Goal: Complete application form: Complete application form

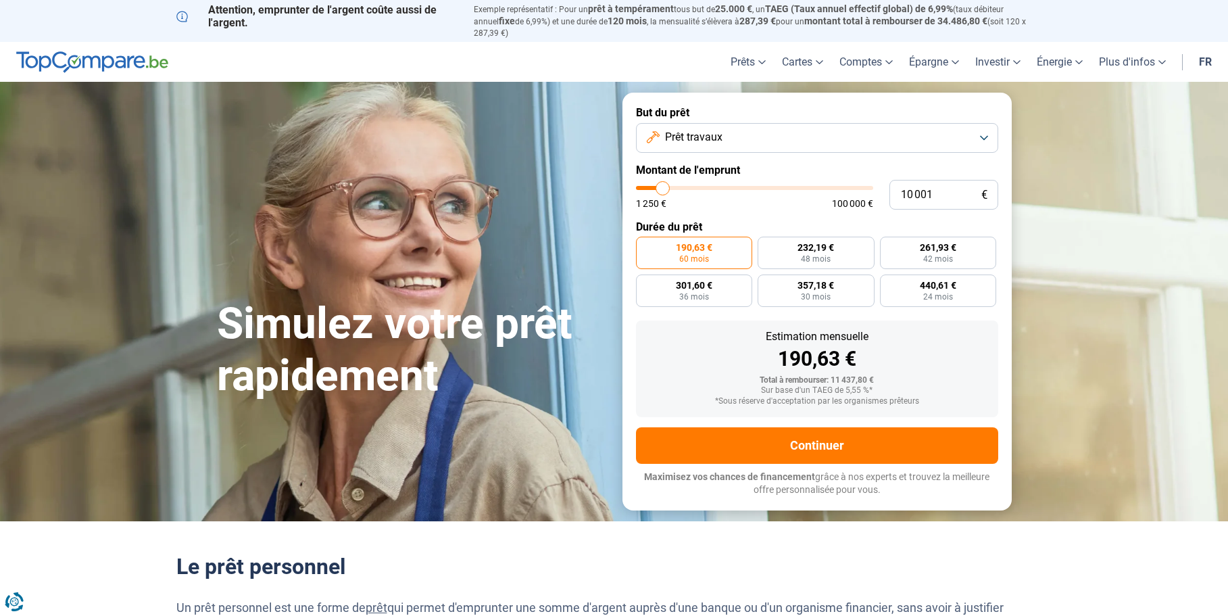
click at [982, 130] on button "Prêt travaux" at bounding box center [817, 138] width 362 height 30
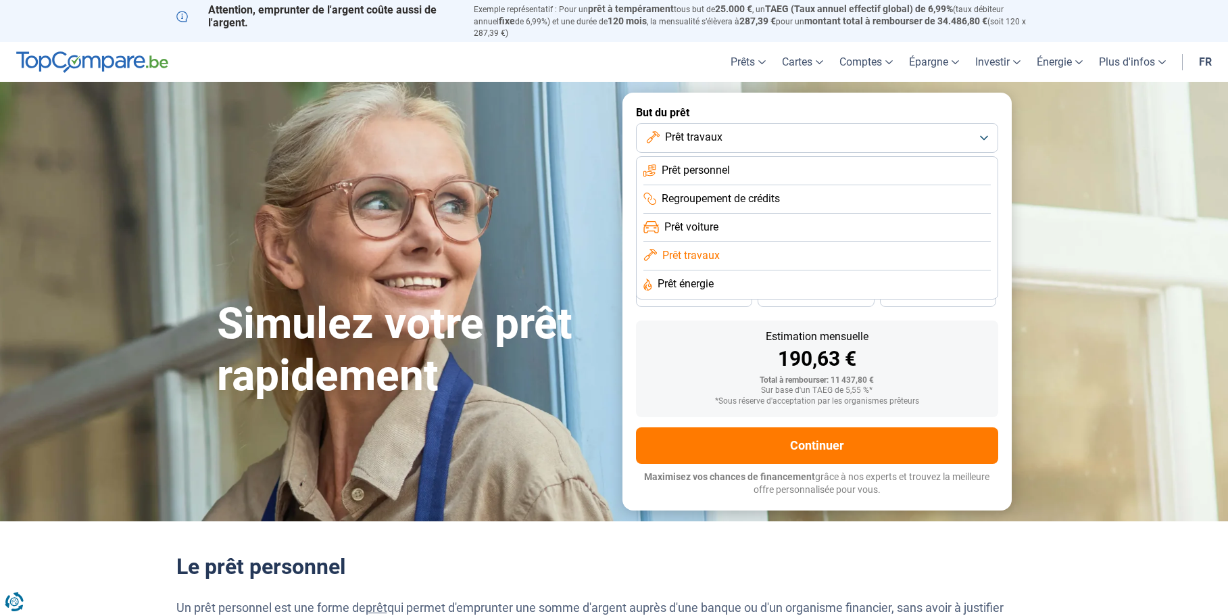
click at [705, 248] on span "Prêt travaux" at bounding box center [690, 255] width 57 height 15
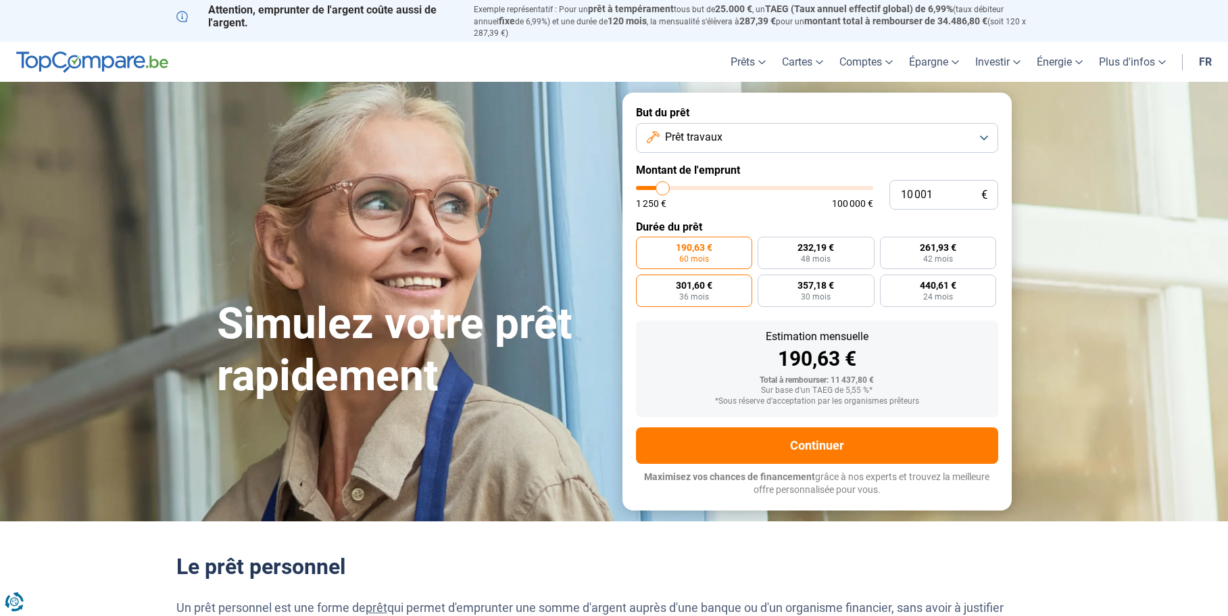
click at [718, 281] on label "301,60 € 36 mois" at bounding box center [694, 290] width 117 height 32
click at [645, 281] on input "301,60 € 36 mois" at bounding box center [640, 278] width 9 height 9
radio input "true"
type input "9 750"
type input "9750"
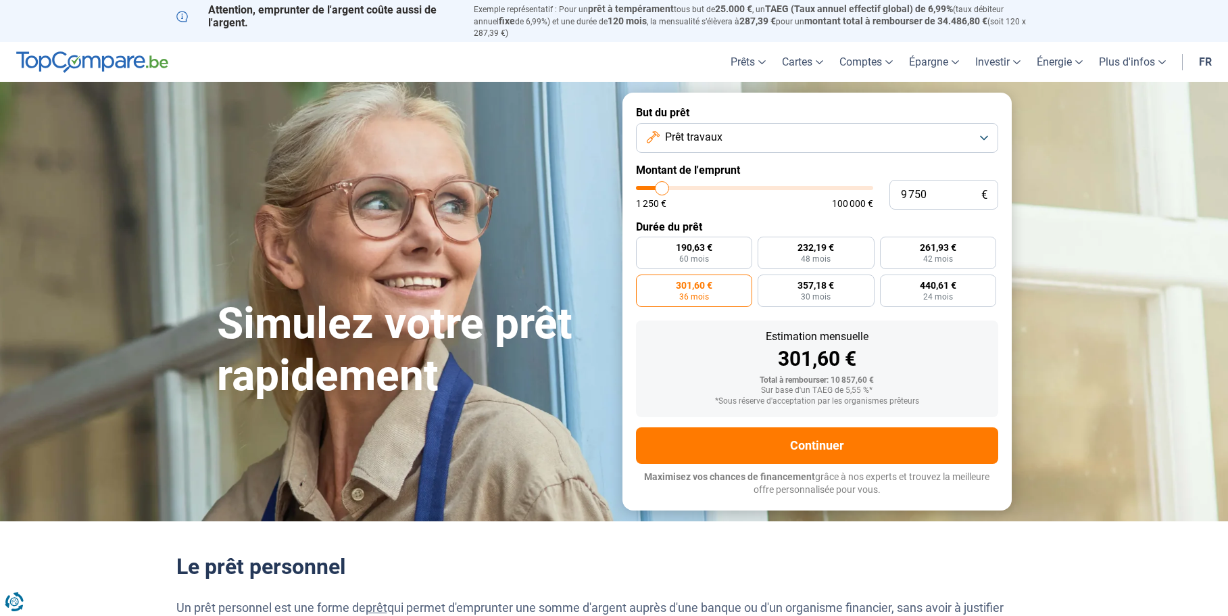
type input "10 250"
type input "10250"
type input "11 000"
type input "11000"
type input "11 500"
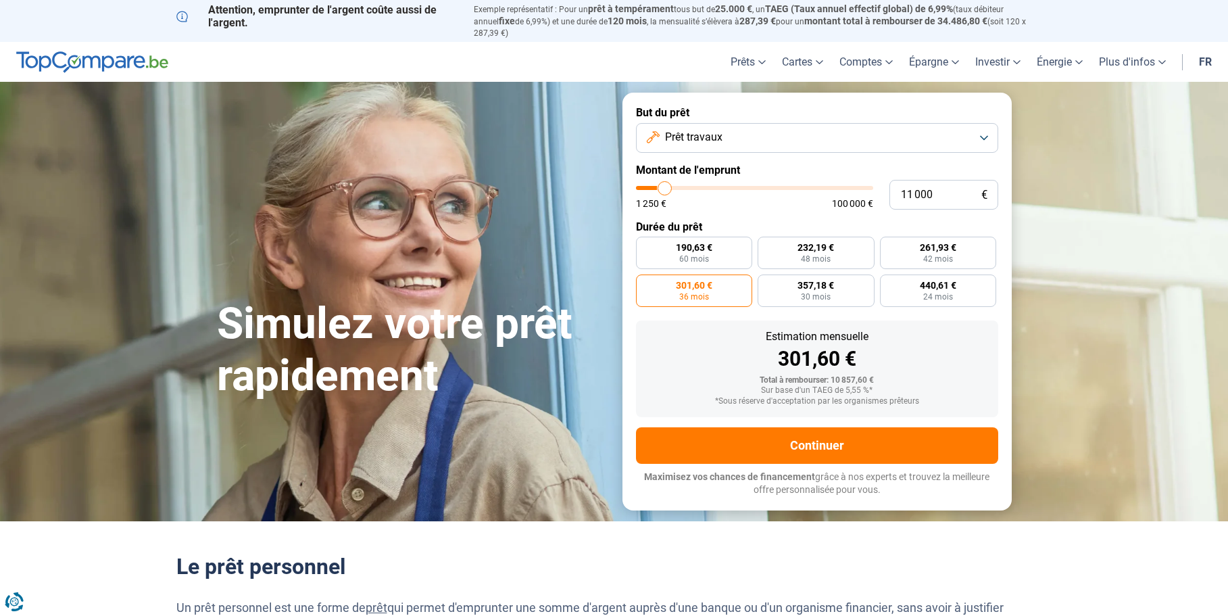
type input "11500"
type input "11 750"
type input "11750"
type input "12 000"
type input "12000"
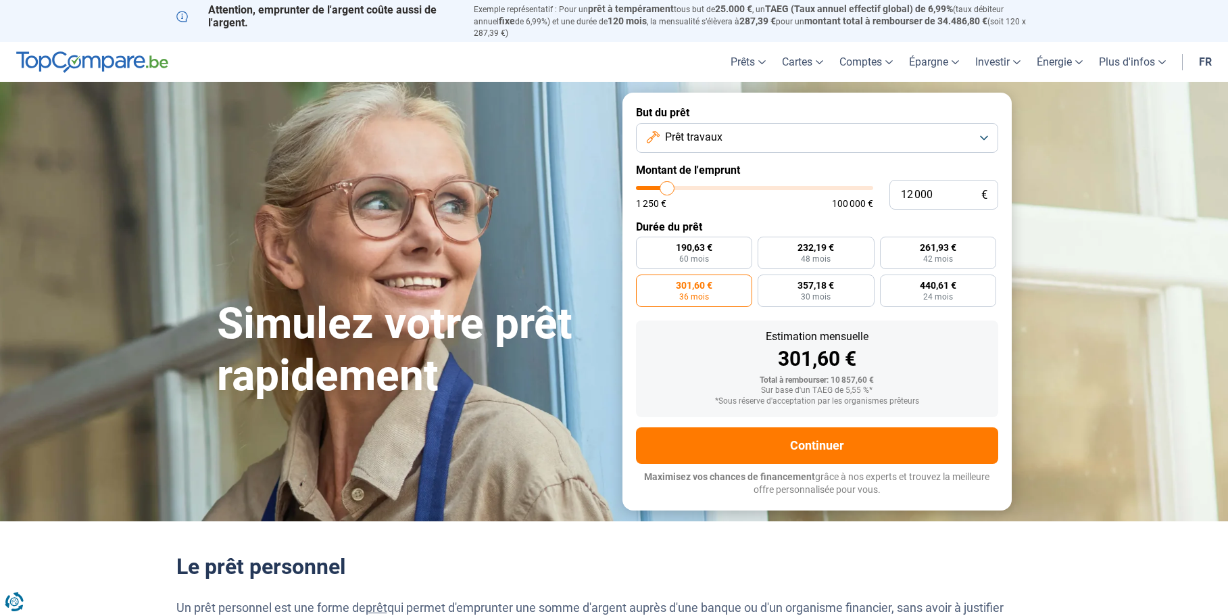
type input "12 500"
type input "12500"
type input "12 750"
type input "12750"
type input "13 000"
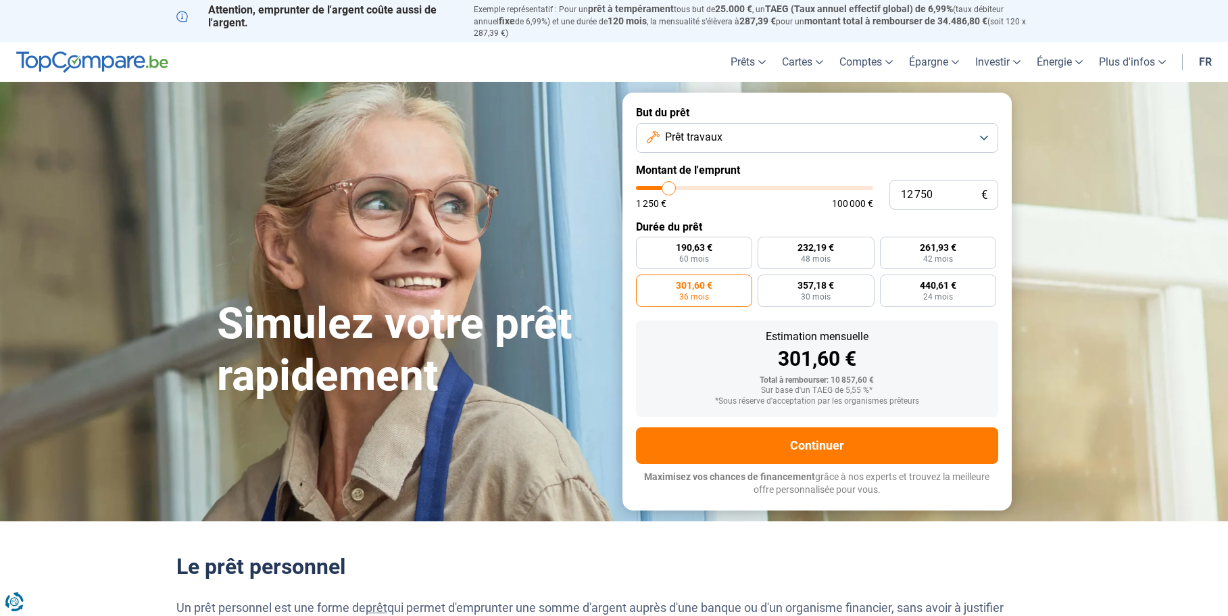
type input "13000"
type input "14 250"
type input "14250"
type input "14 500"
type input "14500"
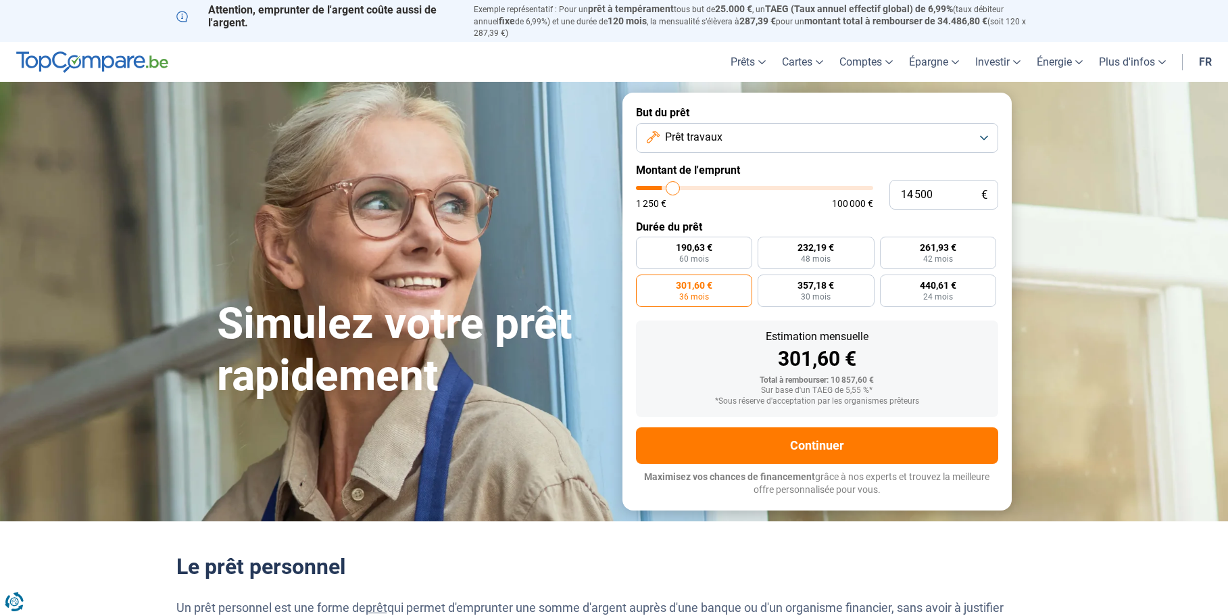
type input "15 000"
type input "15000"
type input "14 750"
type input "14750"
type input "14 500"
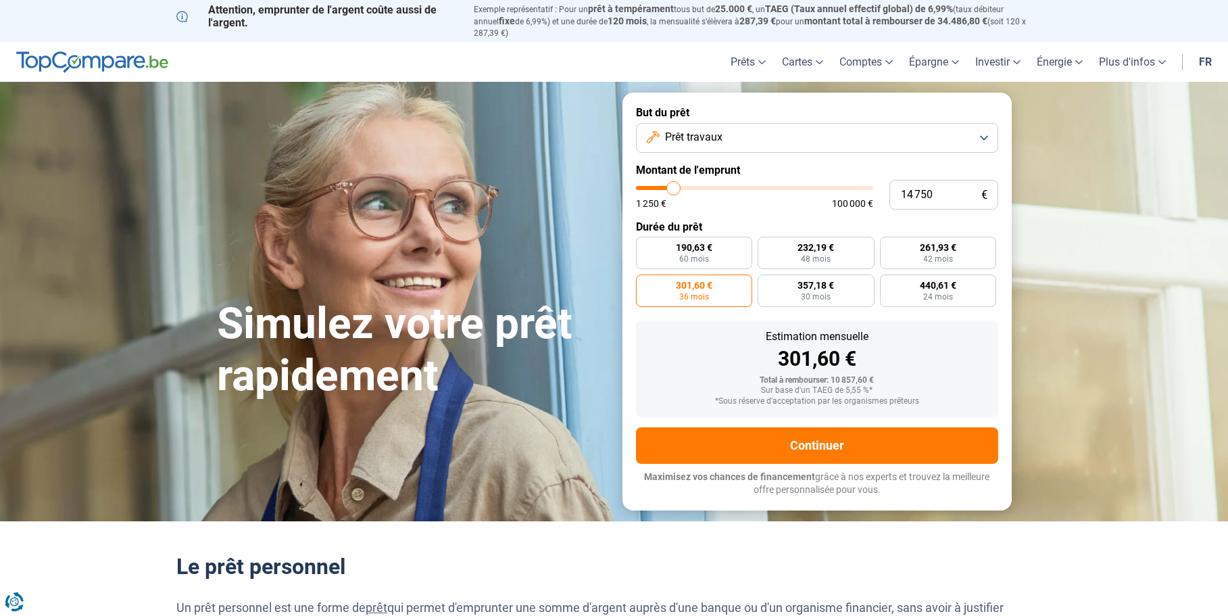
type input "14500"
type input "13 000"
type input "13000"
type input "11 500"
type input "11500"
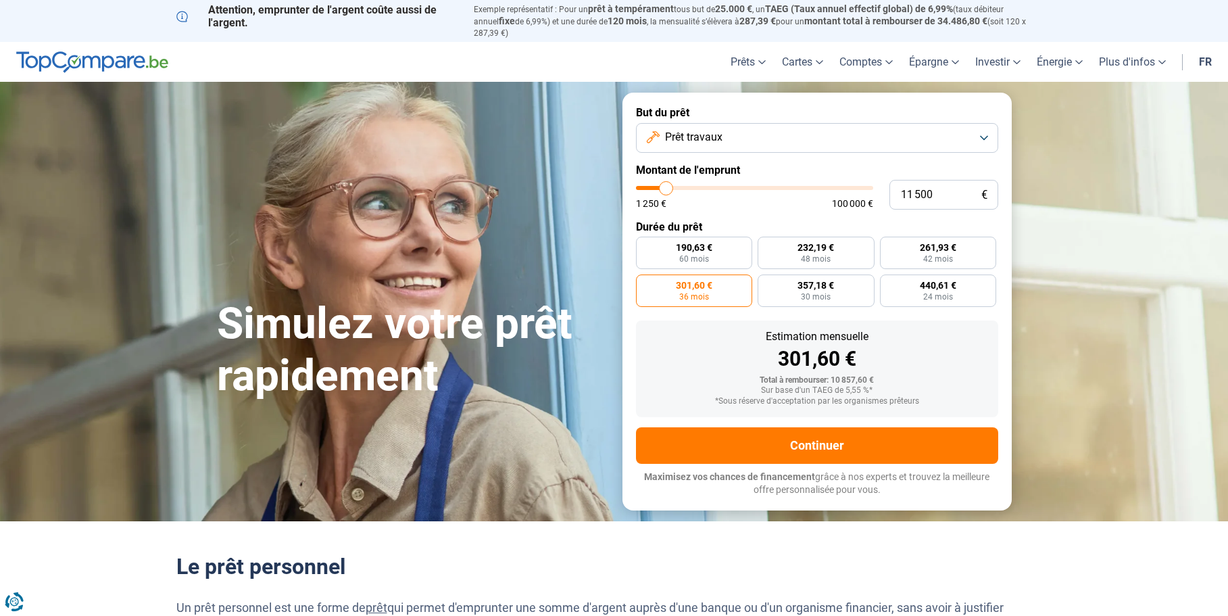
type input "11 250"
type input "11250"
type input "10 500"
type input "10500"
click at [664, 186] on input "range" at bounding box center [754, 188] width 237 height 4
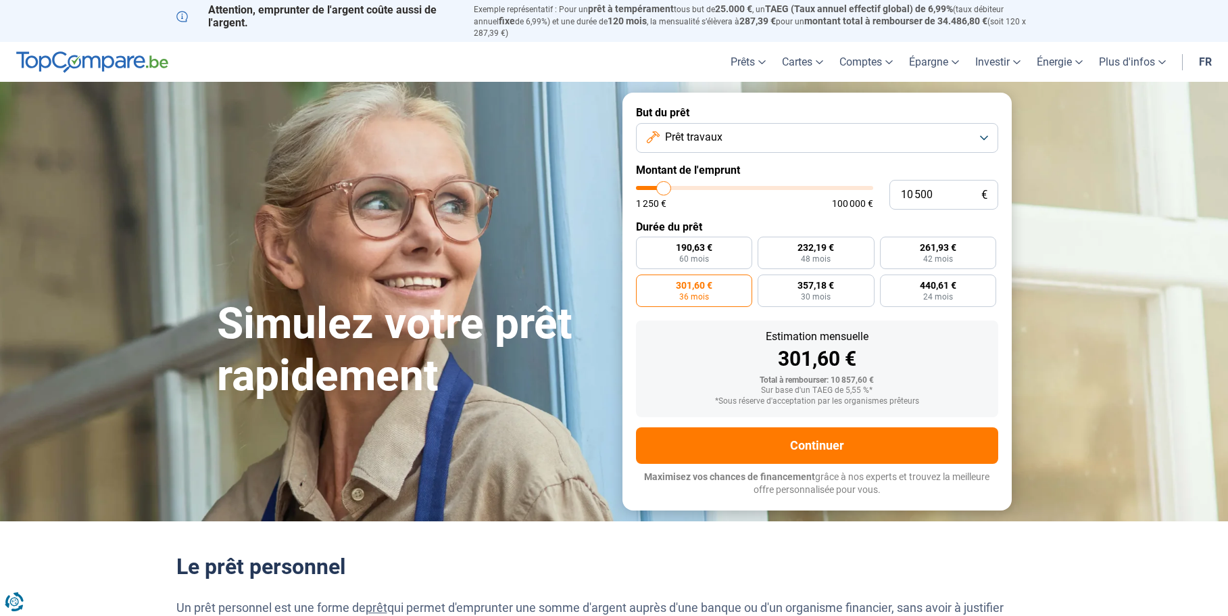
radio input "true"
click at [710, 280] on span "316,65 €" at bounding box center [694, 284] width 36 height 9
click at [645, 277] on input "316,65 € 36 mois" at bounding box center [640, 278] width 9 height 9
radio input "true"
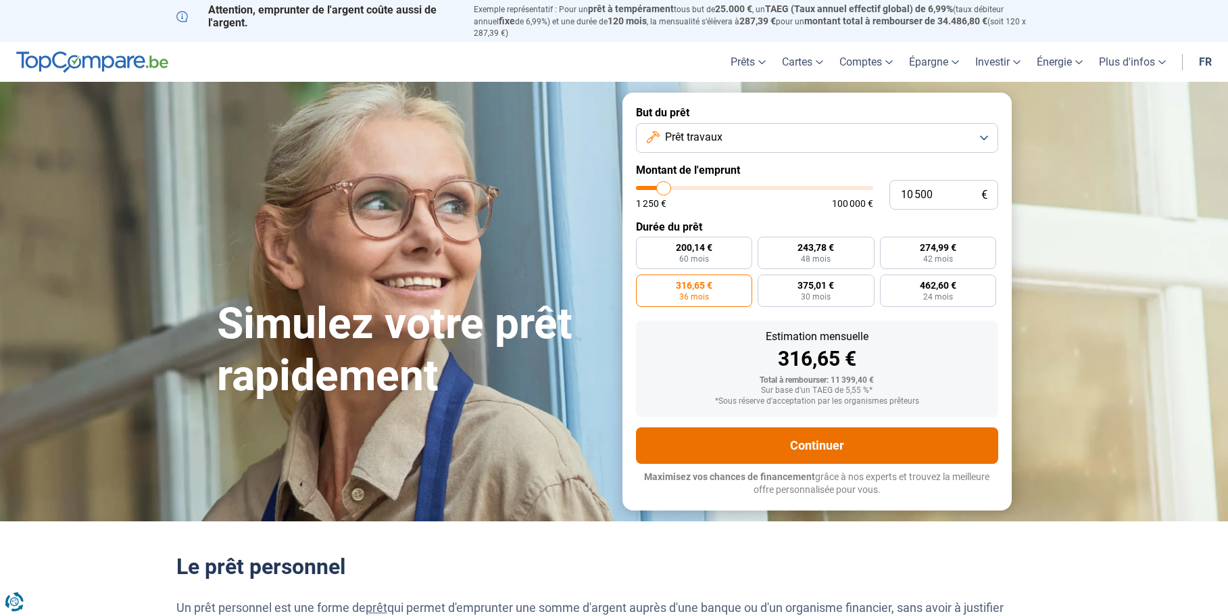
click at [836, 431] on button "Continuer" at bounding box center [817, 445] width 362 height 36
click at [829, 435] on button "Continuer" at bounding box center [817, 445] width 362 height 36
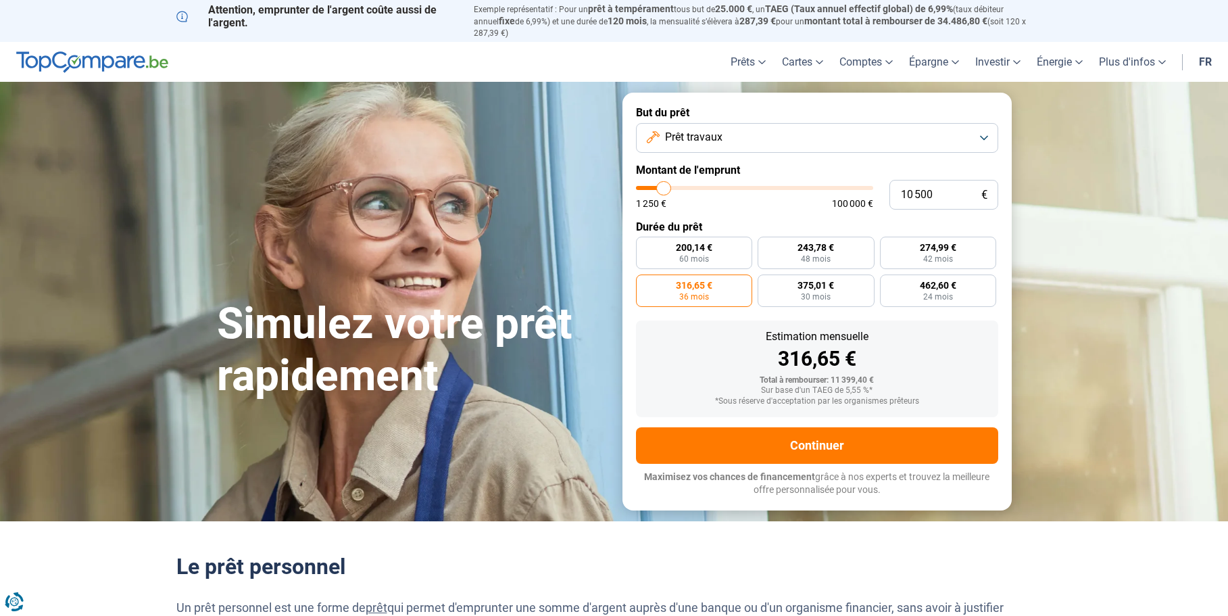
type input "11 750"
type input "11750"
type input "13 250"
type input "13250"
type input "15 000"
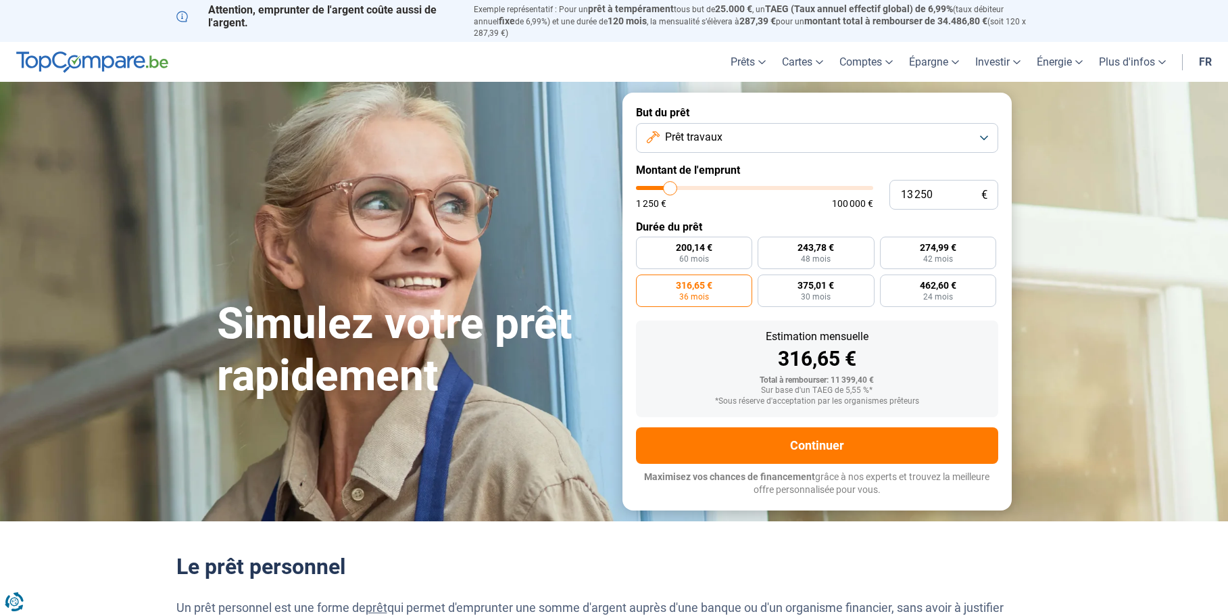
type input "15000"
type input "16 500"
type input "16500"
type input "17 750"
type input "17750"
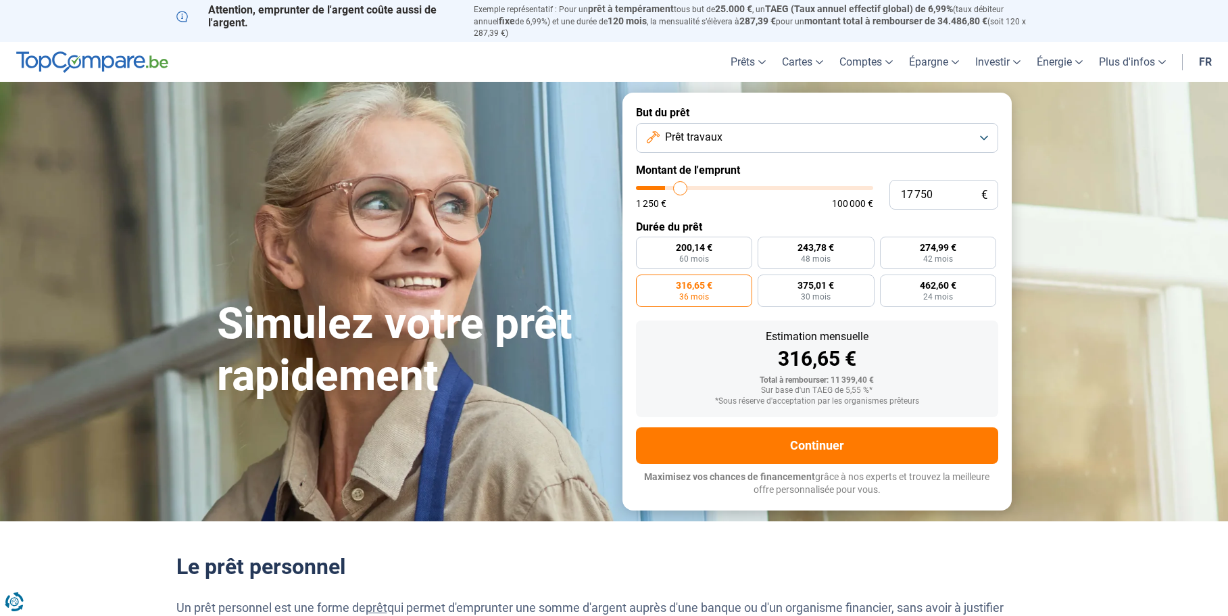
type input "18 500"
type input "18500"
type input "18 750"
type input "18750"
type input "19 000"
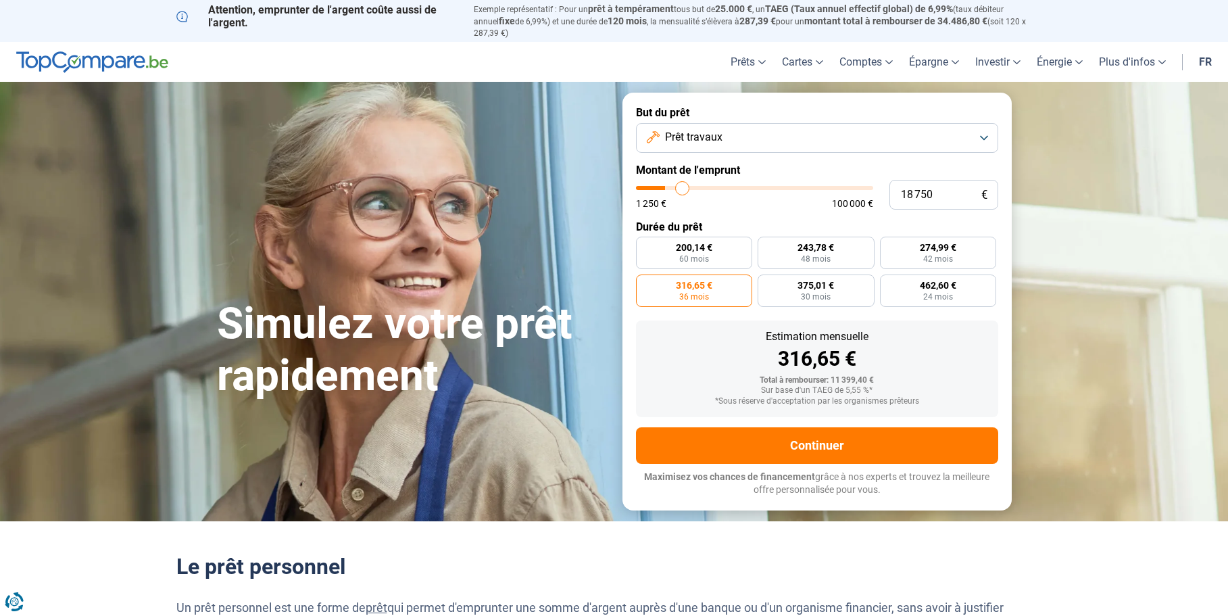
type input "19000"
type input "19 750"
type input "19750"
type input "20 000"
drag, startPoint x: 666, startPoint y: 182, endPoint x: 685, endPoint y: 184, distance: 19.6
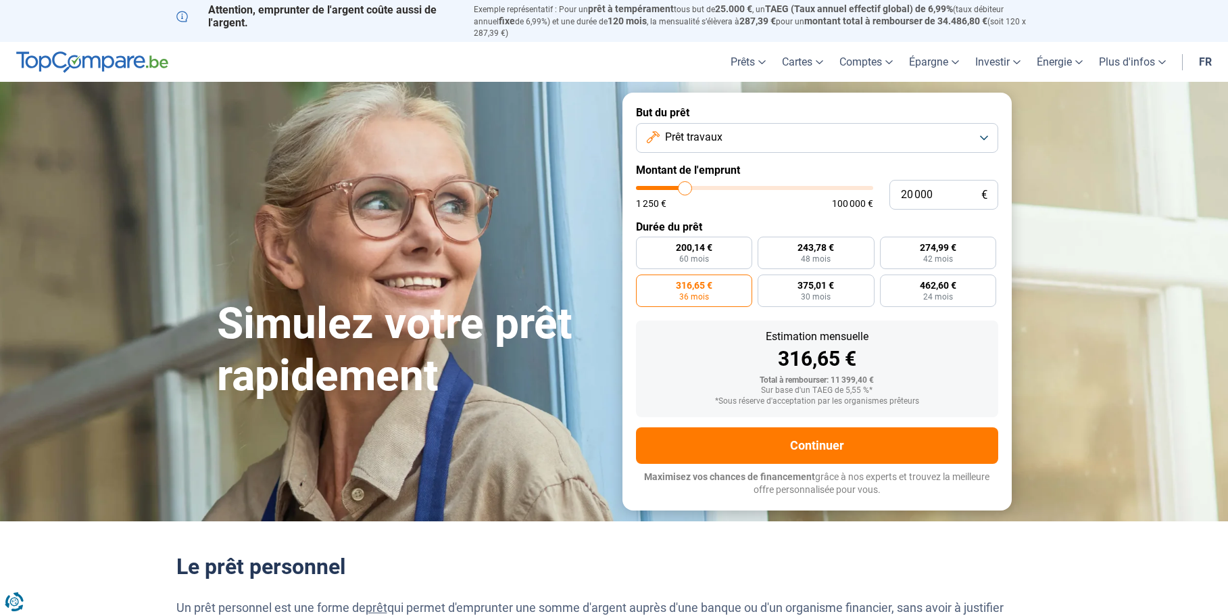
type input "20000"
click at [685, 186] on input "range" at bounding box center [754, 188] width 237 height 4
radio input "false"
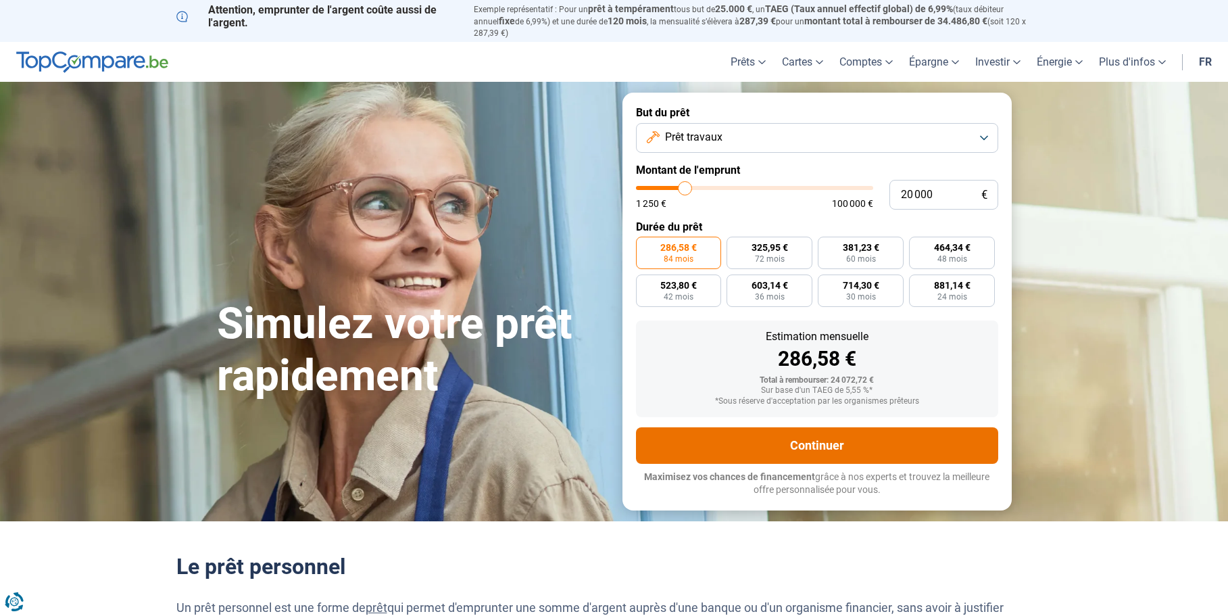
click at [804, 435] on button "Continuer" at bounding box center [817, 445] width 362 height 36
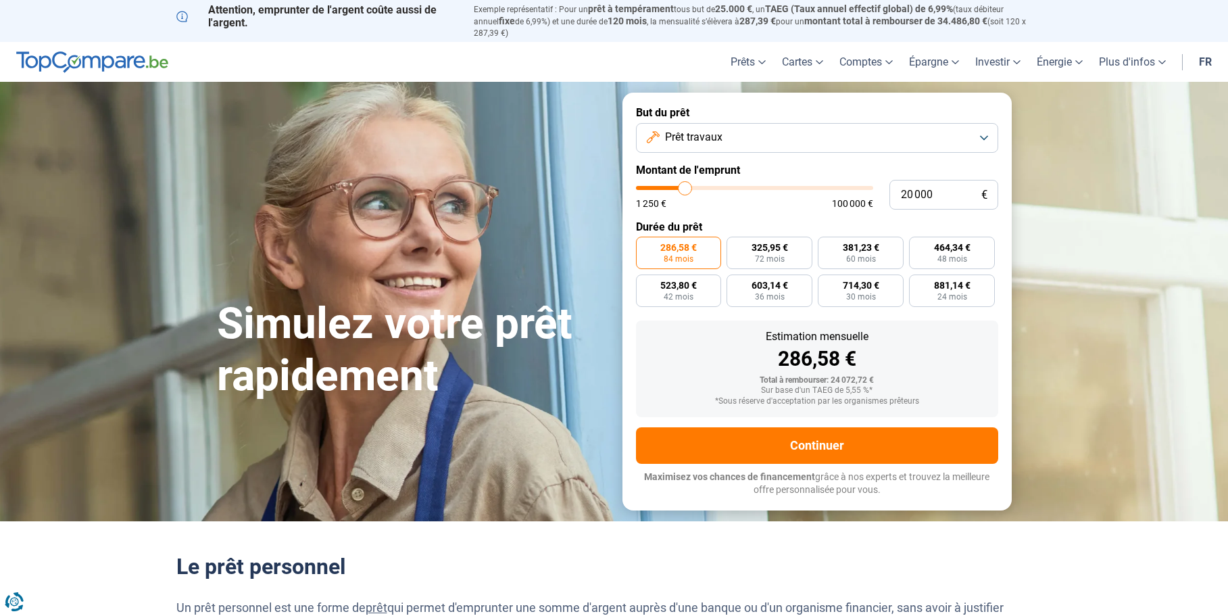
type input "17 750"
type input "17750"
type input "17 500"
type input "17500"
type input "17 250"
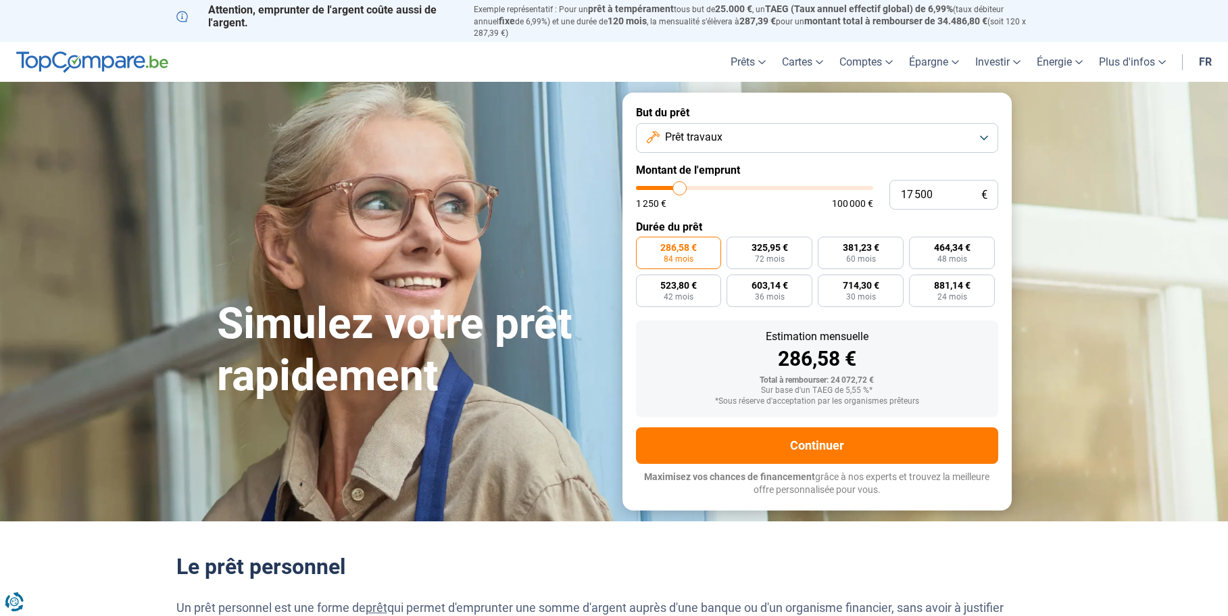
type input "17250"
type input "17 000"
type input "17000"
type input "16 500"
type input "16250"
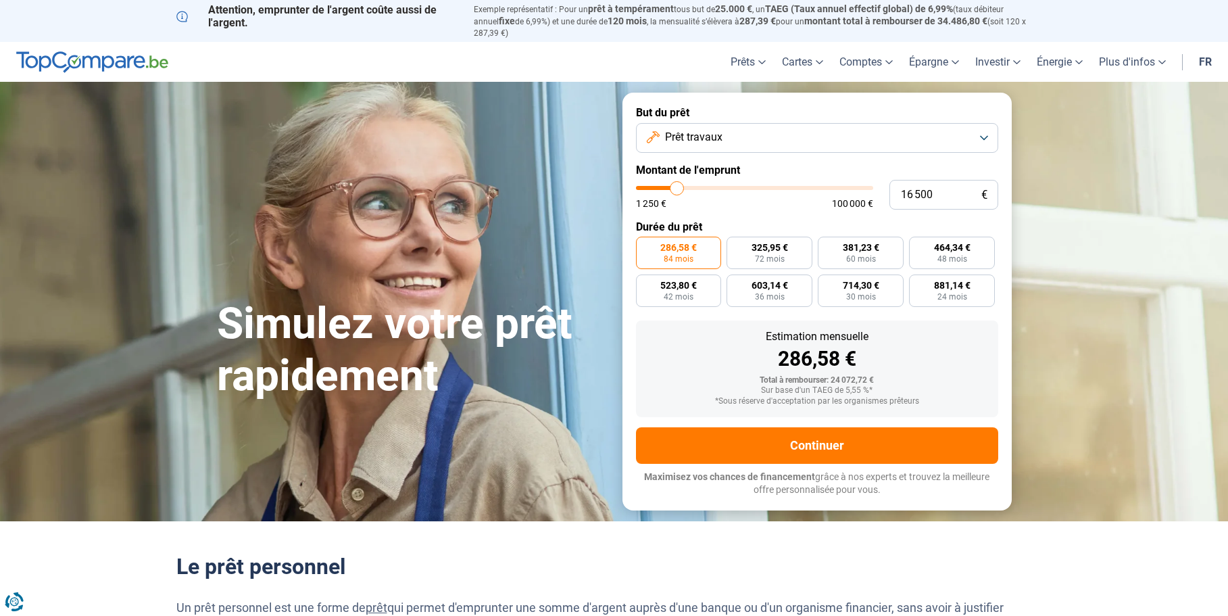
click at [677, 186] on input "range" at bounding box center [754, 188] width 237 height 4
type input "17 750"
type input "17750"
type input "17 000"
type input "17000"
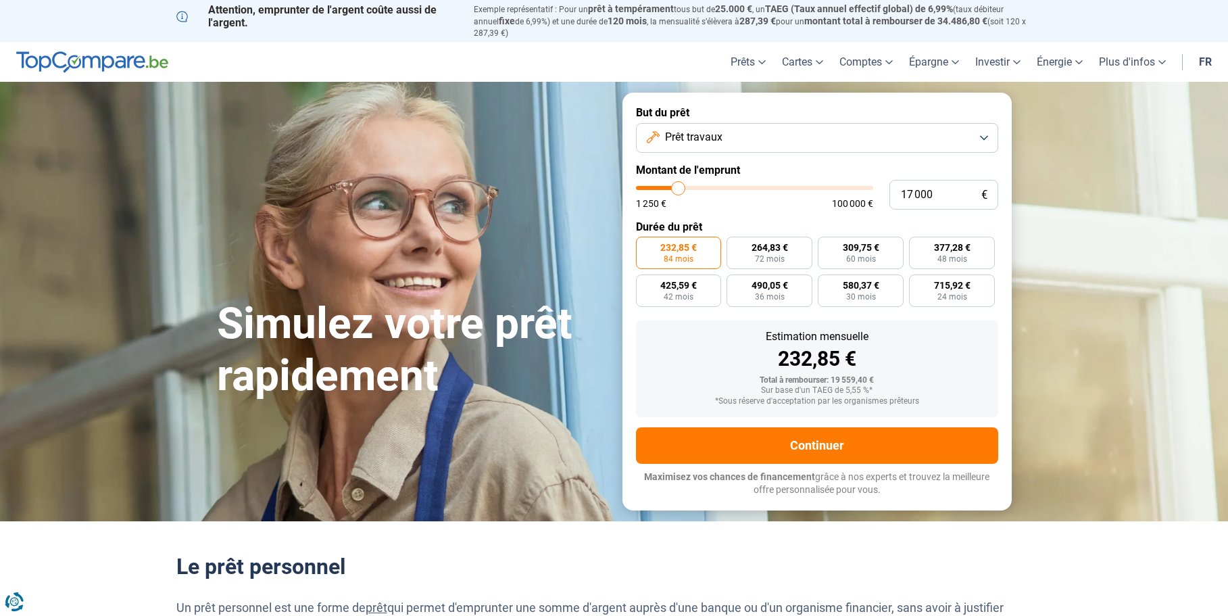
type input "15 750"
type input "15750"
type input "12 750"
type input "12750"
type input "11 000"
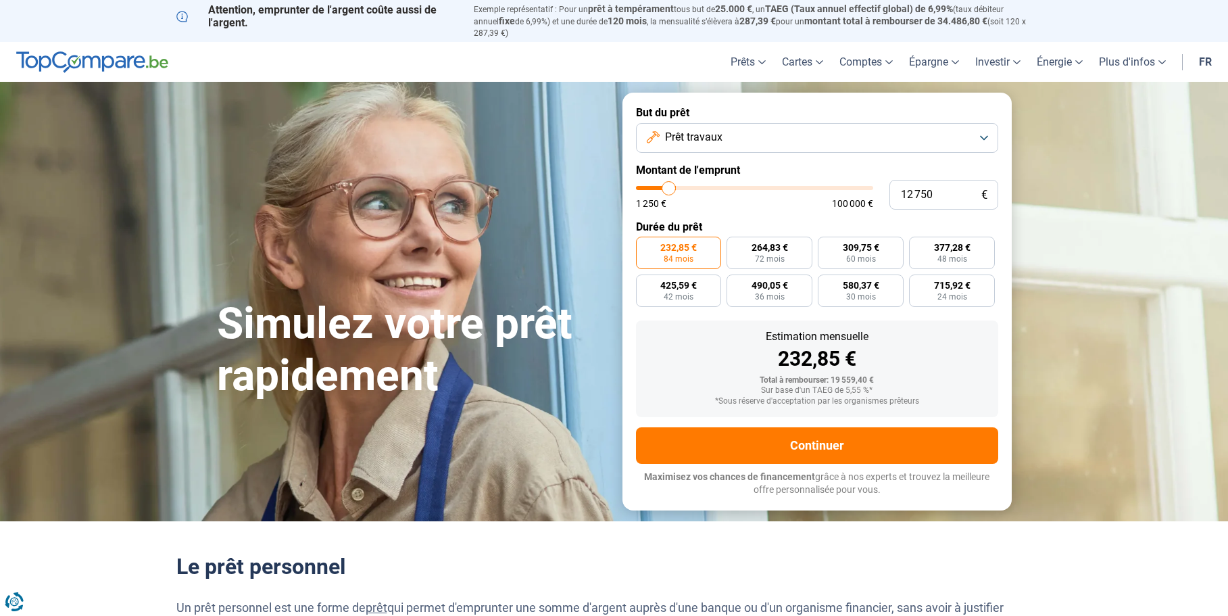
type input "11000"
type input "9 750"
type input "9750"
type input "9 500"
type input "9500"
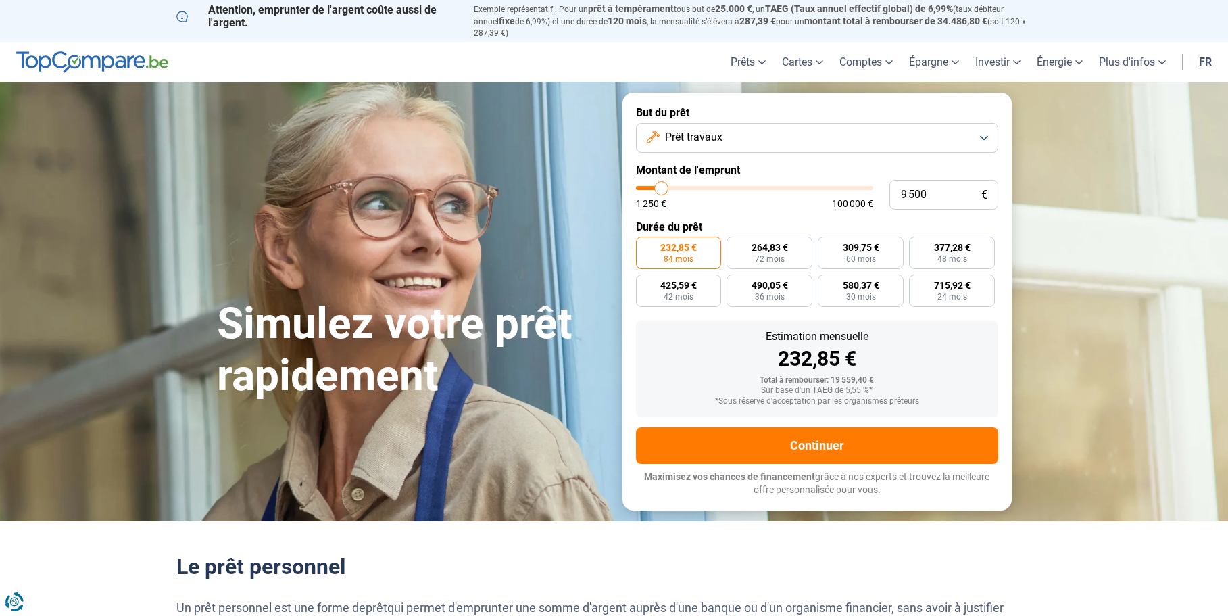
type input "9 000"
drag, startPoint x: 681, startPoint y: 180, endPoint x: 663, endPoint y: 181, distance: 18.3
type input "9000"
click at [661, 186] on input "range" at bounding box center [754, 188] width 237 height 4
radio input "true"
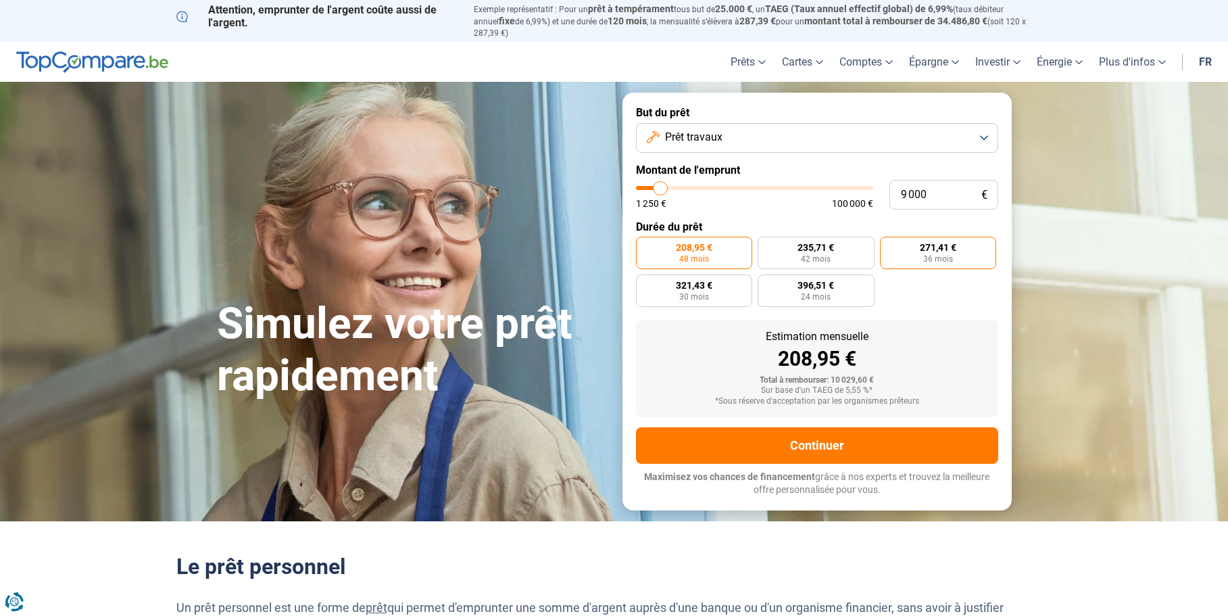
click at [931, 243] on span "271,41 €" at bounding box center [938, 247] width 36 height 9
click at [889, 243] on input "271,41 € 36 mois" at bounding box center [884, 241] width 9 height 9
radio input "true"
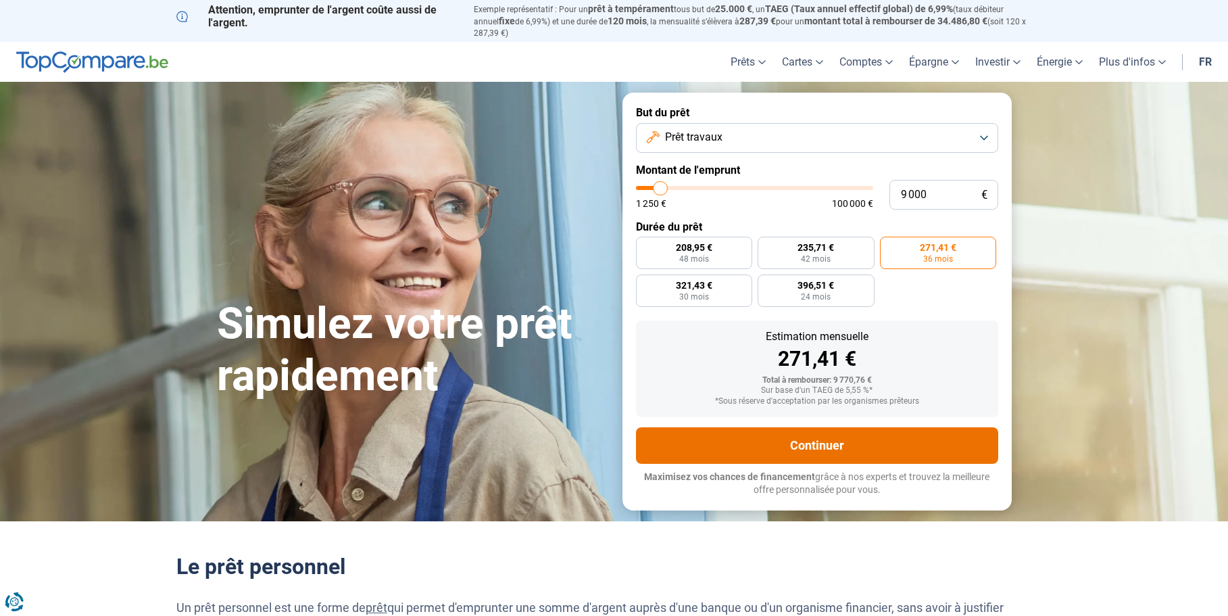
click at [845, 427] on button "Continuer" at bounding box center [817, 445] width 362 height 36
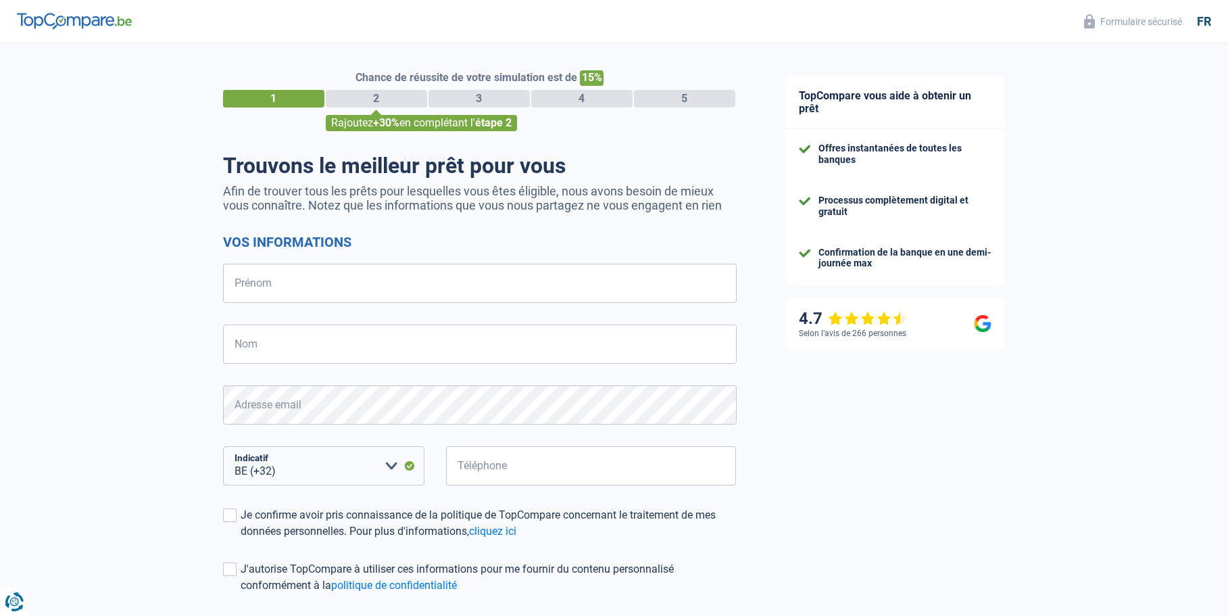
select select "32"
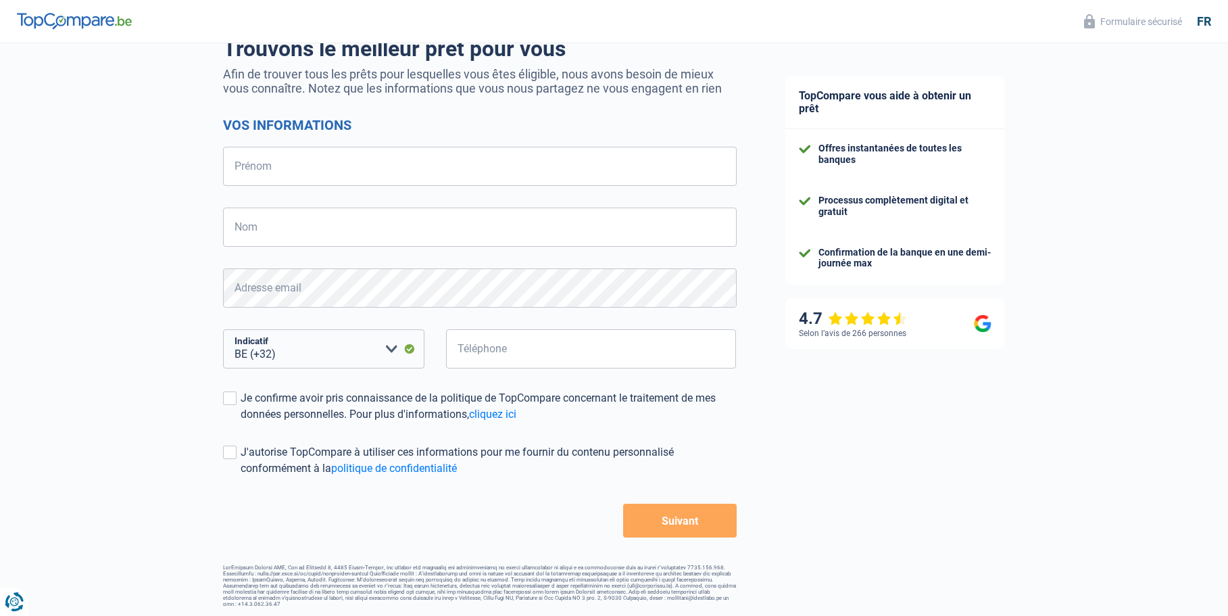
scroll to position [118, 0]
click at [279, 166] on input "Prénom" at bounding box center [480, 164] width 514 height 39
type input "yves"
type input "smits"
type input "471043936"
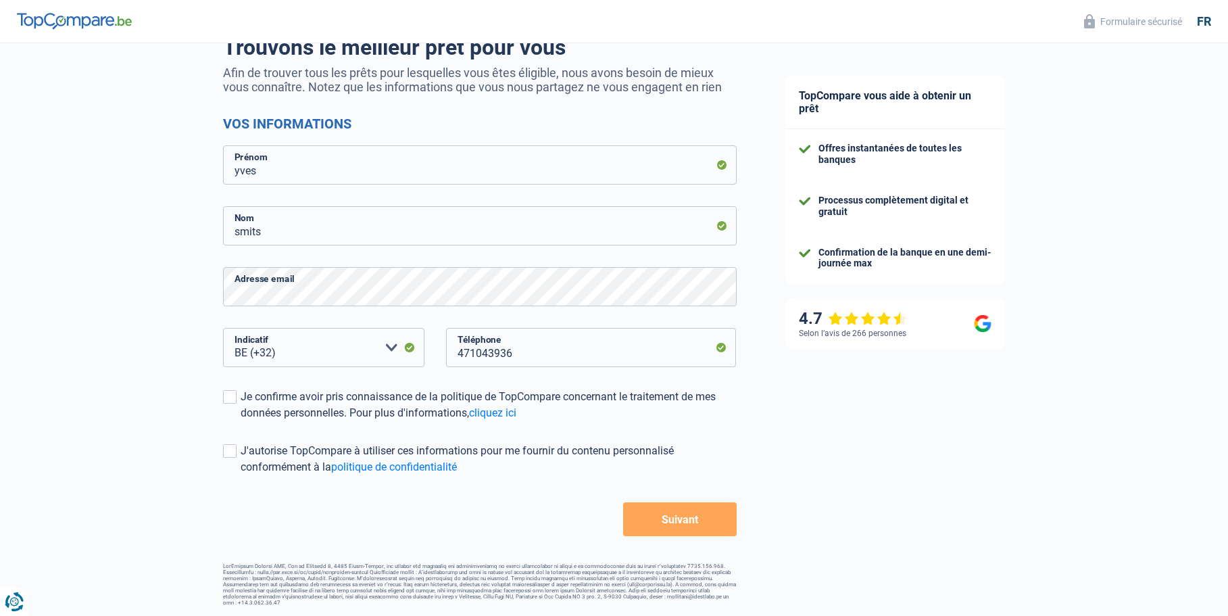
click at [696, 527] on button "Suivant" at bounding box center [679, 519] width 113 height 34
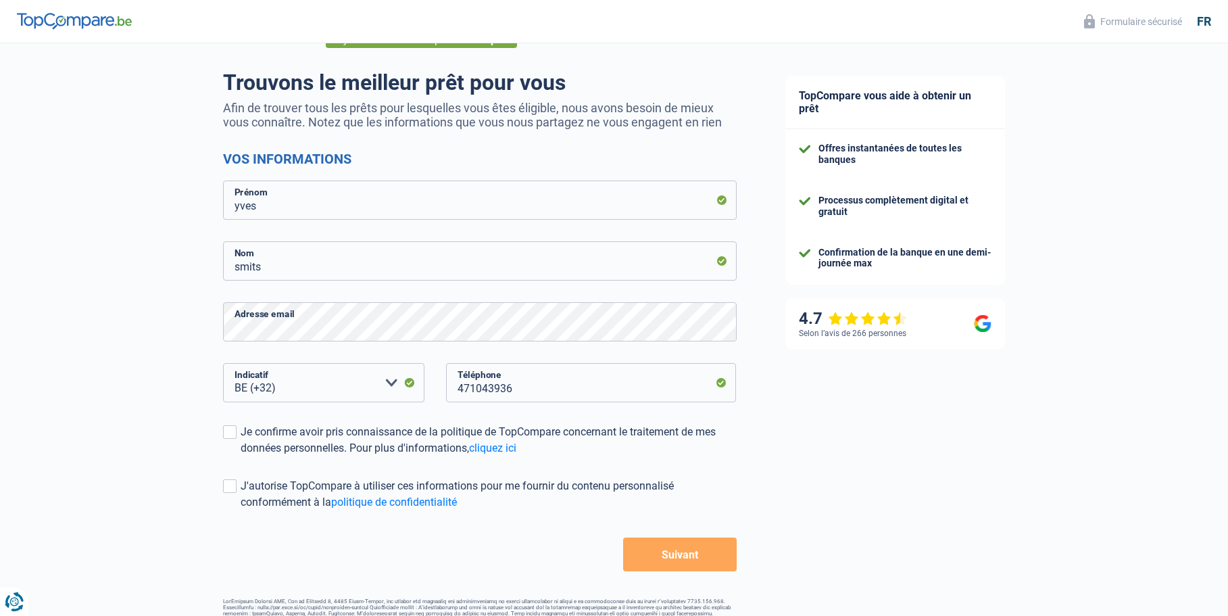
scroll to position [51, 0]
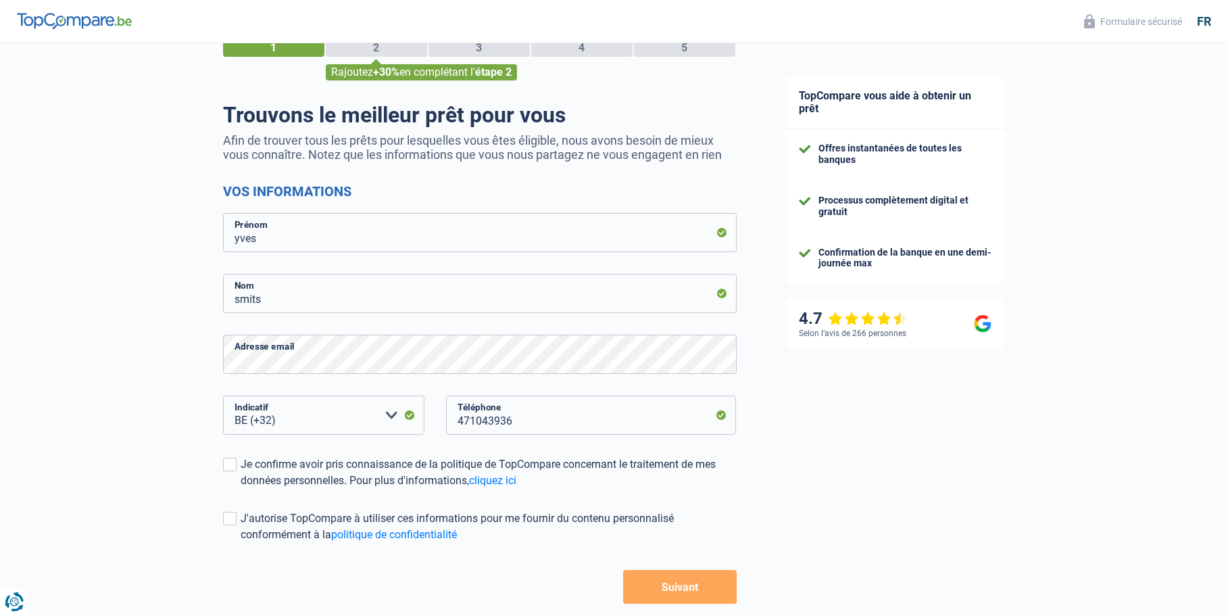
click at [686, 595] on button "Suivant" at bounding box center [679, 587] width 113 height 34
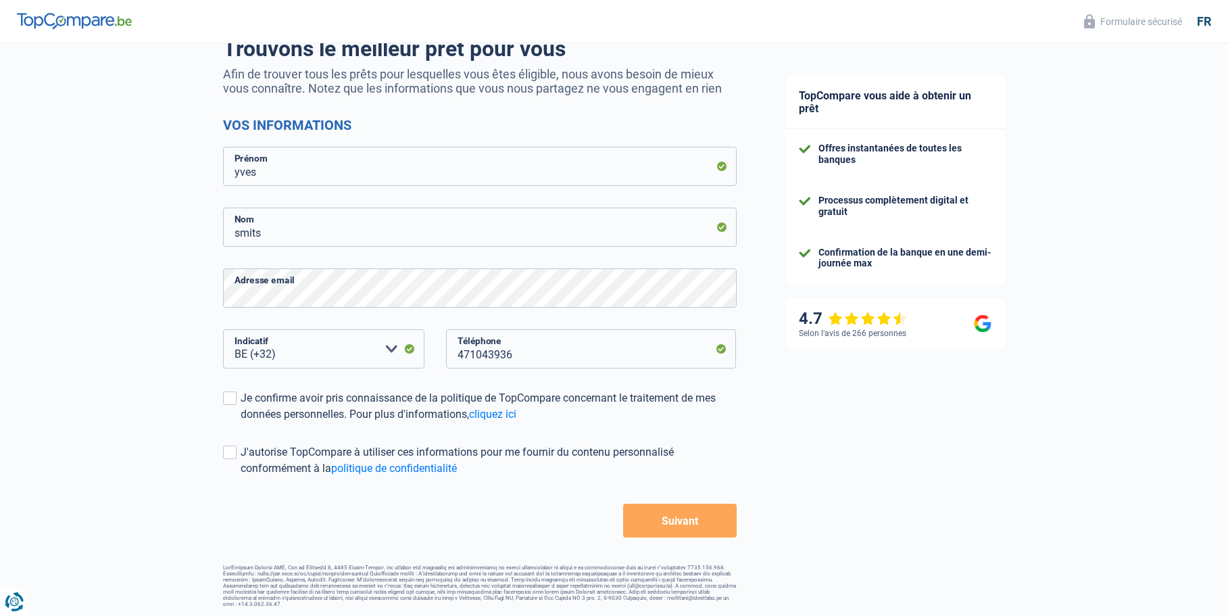
scroll to position [118, 0]
click at [692, 524] on button "Suivant" at bounding box center [679, 519] width 113 height 34
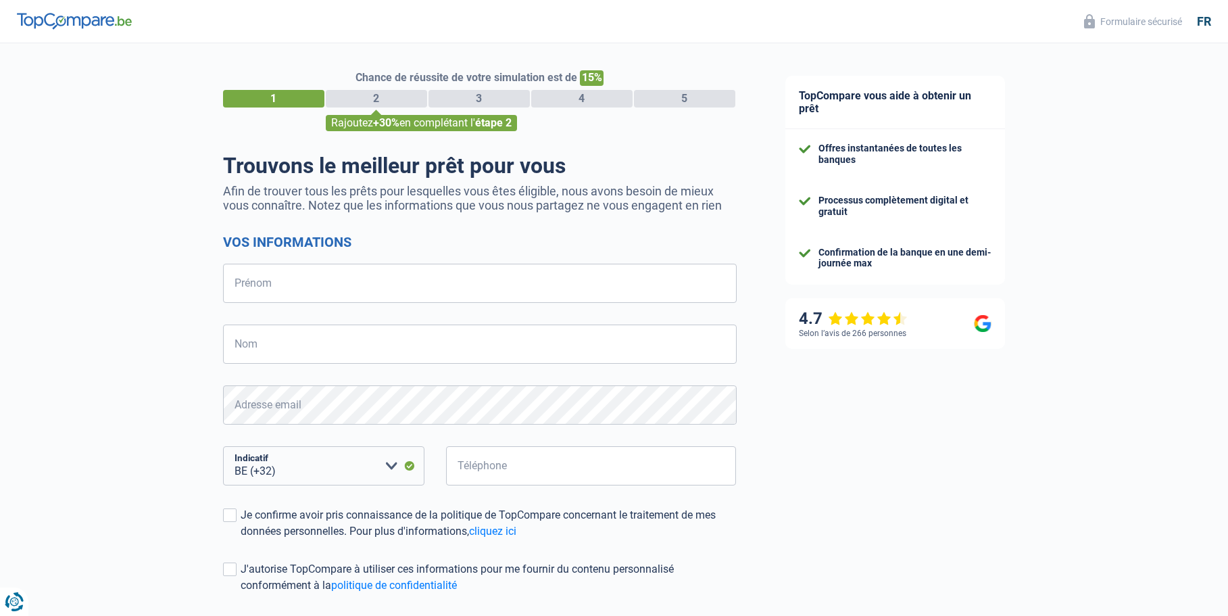
select select "32"
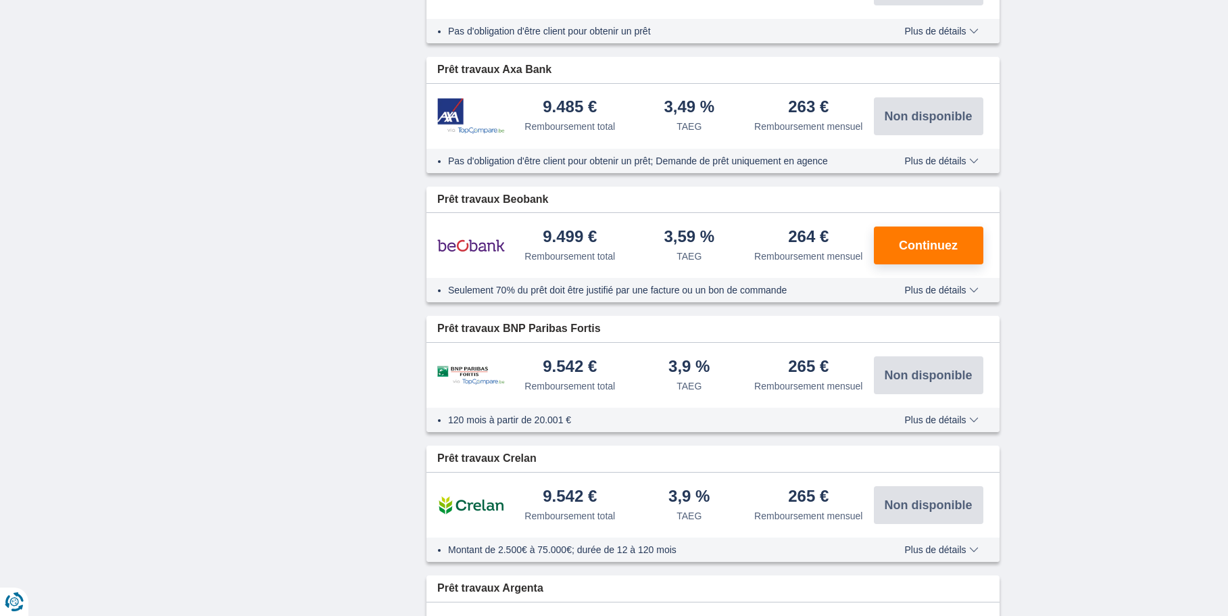
scroll to position [946, 0]
click at [941, 252] on span "Continuez" at bounding box center [928, 246] width 59 height 12
